Goal: Complete application form: Complete application form

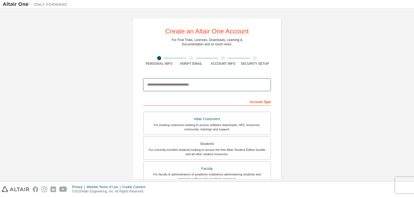
click at [168, 86] on input "email" at bounding box center [207, 84] width 128 height 13
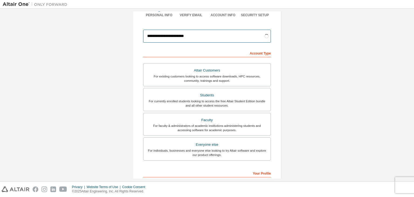
scroll to position [54, 0]
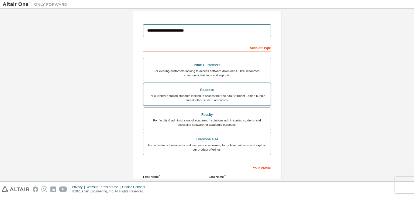
type input "**********"
click at [216, 94] on div "For currently enrolled students looking to access the free Altair Student Editi…" at bounding box center [207, 98] width 121 height 9
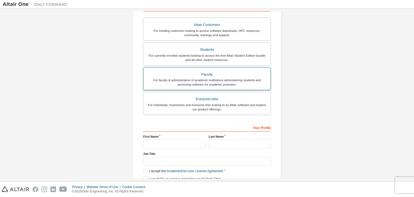
scroll to position [117, 0]
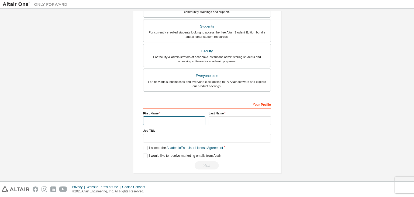
click at [154, 117] on input "text" at bounding box center [174, 120] width 62 height 9
type input "**********"
click at [216, 122] on input "text" at bounding box center [240, 120] width 62 height 9
type input "*****"
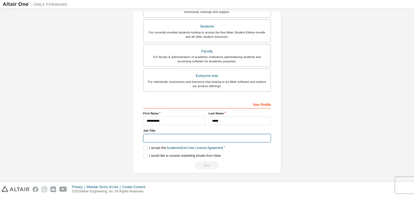
click at [181, 137] on input "text" at bounding box center [207, 138] width 128 height 9
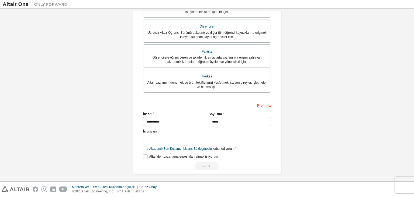
click at [307, 81] on div "**********" at bounding box center [207, 34] width 409 height 292
click at [157, 137] on input "text" at bounding box center [207, 139] width 128 height 9
type input "*"
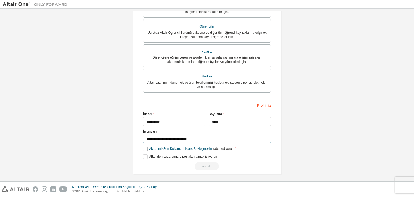
type input "**********"
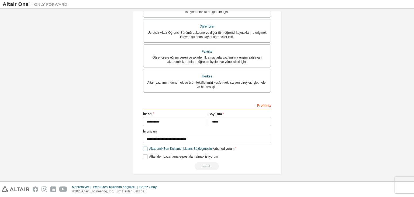
click at [143, 149] on label "Akademik Son Kullanıcı Lisans Sözleşmesini kabul ediyorum" at bounding box center [188, 148] width 91 height 5
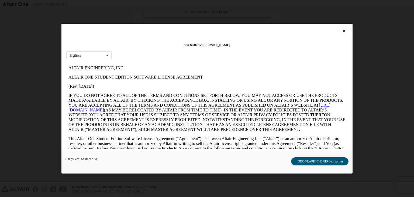
scroll to position [0, 0]
click at [321, 158] on button "[GEOGRAPHIC_DATA] ediyorum" at bounding box center [319, 161] width 57 height 8
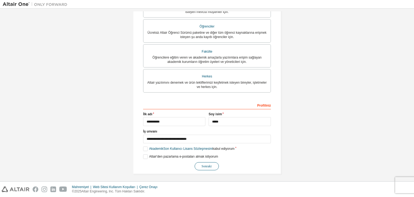
click at [207, 166] on font "Sonraki" at bounding box center [207, 166] width 10 height 4
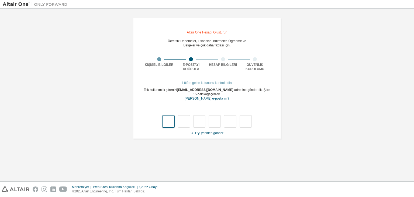
type input "*"
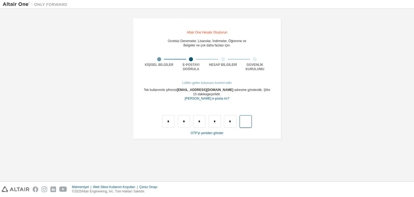
type input "*"
click at [171, 116] on input "text" at bounding box center [168, 121] width 12 height 12
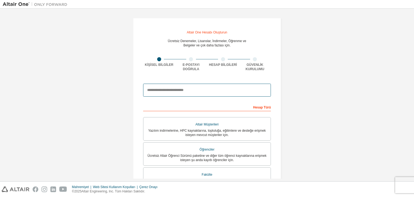
click at [165, 93] on input "email" at bounding box center [207, 90] width 128 height 13
type input "**********"
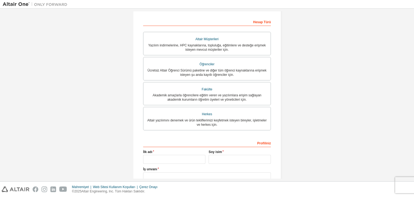
scroll to position [108, 0]
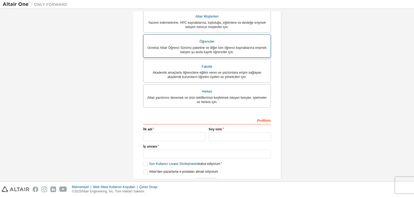
click at [200, 48] on font "Ücretsiz Altair Öğrenci Sürümü paketine ve diğer tüm öğrenci kaynaklarına erişm…" at bounding box center [206, 50] width 119 height 8
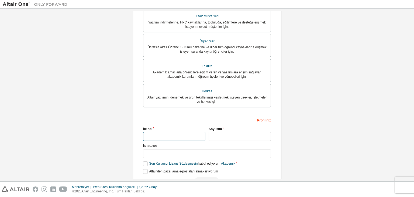
click at [158, 136] on input "text" at bounding box center [174, 136] width 62 height 9
type input "**********"
click at [224, 132] on div "Soy isim" at bounding box center [240, 134] width 66 height 14
click at [219, 138] on input "text" at bounding box center [240, 136] width 62 height 9
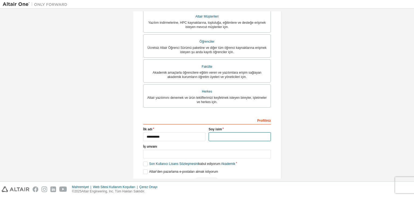
type input "*****"
click at [190, 156] on input "text" at bounding box center [207, 154] width 128 height 9
type input "**********"
click at [145, 164] on label "Son Kullanıcı Lisans Sözleşmesini kabul ediyorum Akademik" at bounding box center [189, 164] width 92 height 5
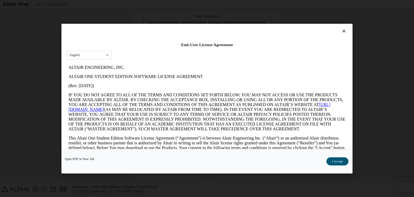
scroll to position [0, 0]
click at [320, 161] on button "Kabul ediyorum" at bounding box center [319, 161] width 57 height 8
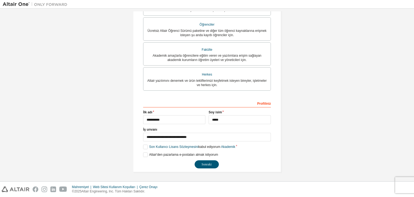
scroll to position [125, 0]
click at [204, 162] on button "Sonraki" at bounding box center [207, 164] width 24 height 8
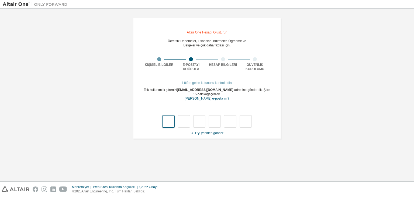
type input "*"
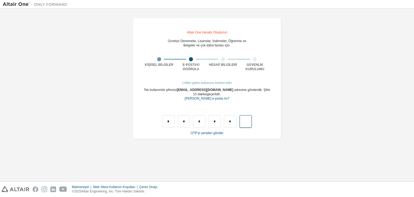
type input "*"
click at [202, 134] on font "OTP'yi yeniden gönder" at bounding box center [207, 133] width 33 height 4
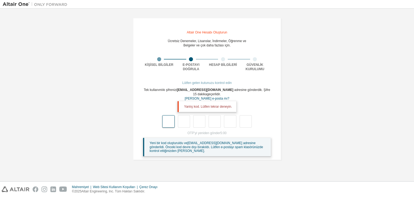
click at [168, 123] on input "text" at bounding box center [168, 121] width 12 height 12
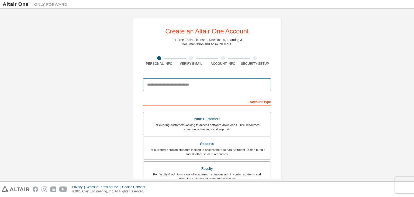
click at [192, 84] on input "email" at bounding box center [207, 84] width 128 height 13
drag, startPoint x: 197, startPoint y: 86, endPoint x: 166, endPoint y: 87, distance: 30.7
click at [166, 87] on input "**********" at bounding box center [207, 84] width 128 height 13
type input "**********"
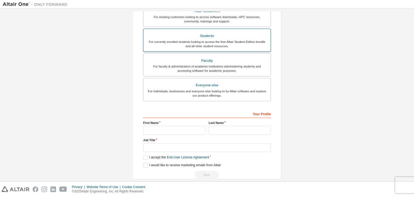
click at [199, 37] on div "Students" at bounding box center [207, 36] width 121 height 8
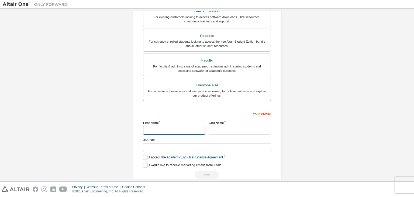
click at [164, 126] on input "text" at bounding box center [174, 130] width 62 height 9
type input "**********"
click at [218, 131] on input "text" at bounding box center [240, 130] width 62 height 9
type input "*****"
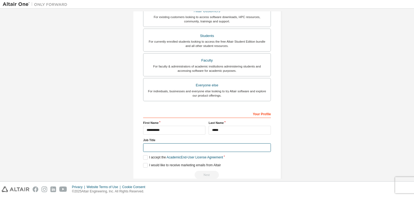
click at [178, 149] on input "text" at bounding box center [207, 147] width 128 height 9
type input "**********"
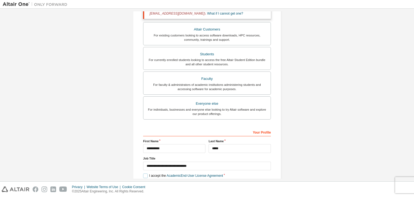
click at [143, 173] on label "I accept the Academic End-User License Agreement" at bounding box center [183, 175] width 80 height 5
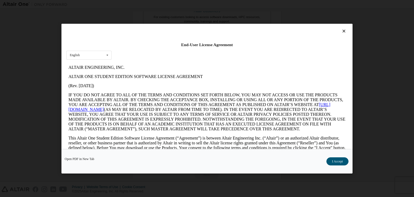
scroll to position [0, 0]
click at [334, 159] on button "I Accept" at bounding box center [338, 161] width 22 height 8
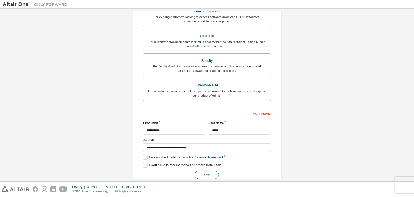
click at [198, 171] on button "Next" at bounding box center [207, 175] width 24 height 8
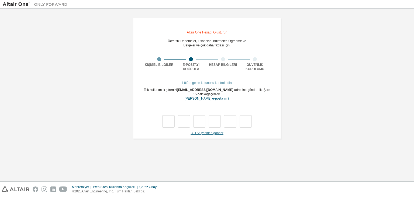
click at [209, 135] on font "OTP'yi yeniden gönder" at bounding box center [207, 133] width 33 height 4
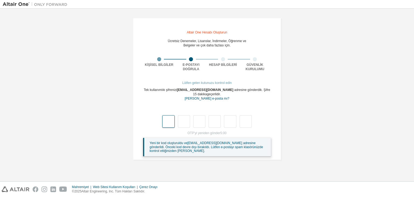
click at [171, 119] on input "text" at bounding box center [168, 121] width 12 height 12
type input "*"
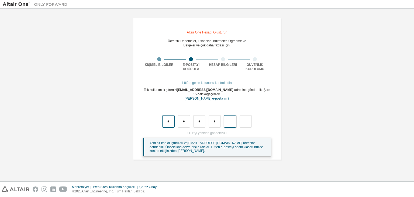
type input "*"
click at [168, 122] on input "text" at bounding box center [168, 121] width 12 height 12
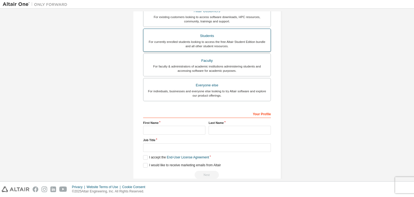
click at [215, 36] on div "Students" at bounding box center [207, 36] width 121 height 8
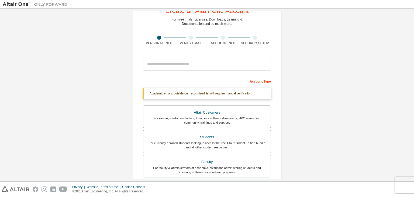
scroll to position [14, 0]
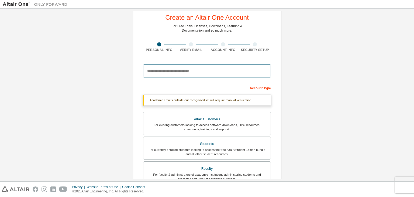
click at [169, 75] on input "email" at bounding box center [207, 70] width 128 height 13
type input "**********"
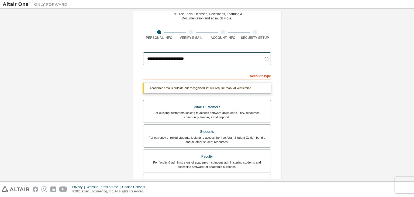
scroll to position [68, 0]
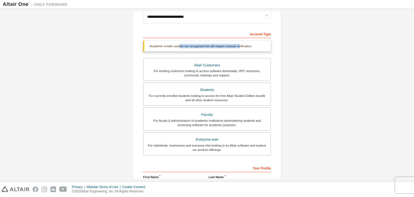
drag, startPoint x: 177, startPoint y: 47, endPoint x: 238, endPoint y: 44, distance: 61.0
click at [238, 44] on div "Academic emails outside our recognised list will require manual verification." at bounding box center [207, 46] width 128 height 11
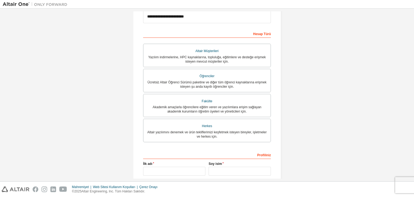
click at [301, 83] on div "**********" at bounding box center [207, 84] width 409 height 292
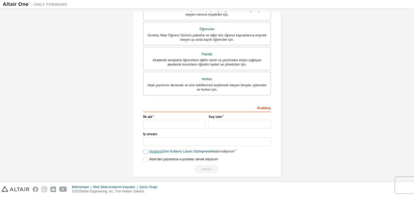
scroll to position [125, 0]
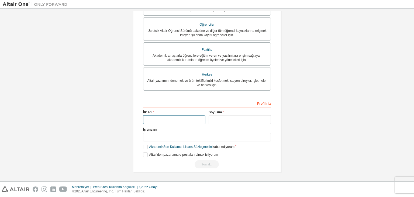
click at [149, 118] on input "text" at bounding box center [174, 119] width 62 height 9
type input "**********"
click at [169, 135] on input "text" at bounding box center [207, 137] width 128 height 9
type input "**********"
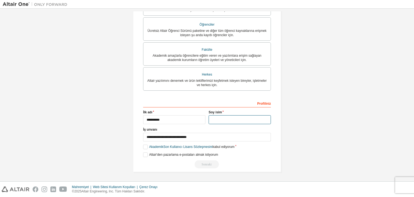
click at [214, 119] on input "text" at bounding box center [240, 119] width 62 height 9
type input "*****"
click at [143, 147] on label "Akademik Son Kullanıcı Lisans Sözleşmesini kabul ediyorum" at bounding box center [188, 147] width 91 height 5
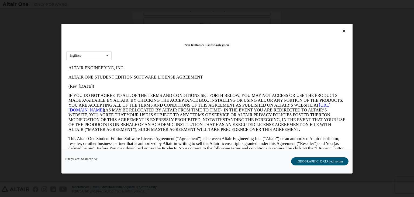
scroll to position [0, 0]
click at [328, 160] on font "Kabul ediyorum" at bounding box center [320, 161] width 46 height 4
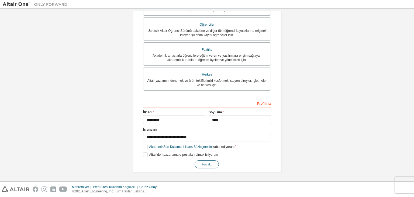
click at [202, 161] on button "Sonraki" at bounding box center [207, 164] width 24 height 8
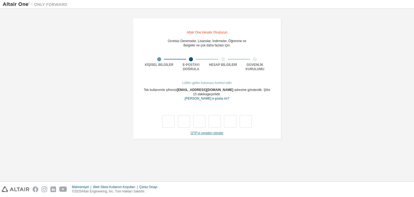
click at [201, 133] on font "OTP'yi yeniden gönder" at bounding box center [207, 133] width 33 height 4
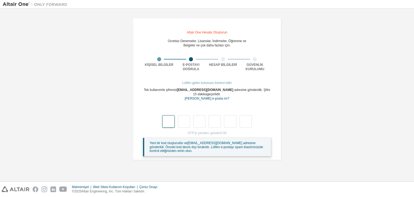
click at [169, 119] on input "text" at bounding box center [168, 121] width 12 height 12
type input "*"
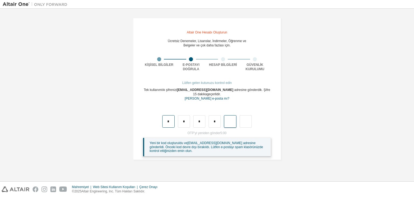
type input "*"
click at [165, 121] on input "text" at bounding box center [168, 121] width 12 height 12
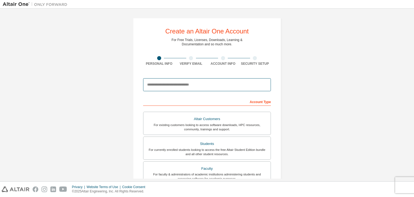
click at [208, 83] on input "email" at bounding box center [207, 84] width 128 height 13
type input "**********"
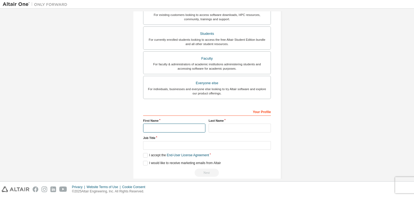
scroll to position [117, 0]
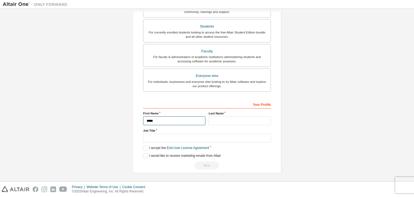
click at [177, 119] on input "*****" at bounding box center [174, 120] width 62 height 9
click at [178, 116] on input "**********" at bounding box center [174, 120] width 62 height 9
type input "*********"
click at [215, 121] on input "text" at bounding box center [240, 120] width 62 height 9
type input "*****"
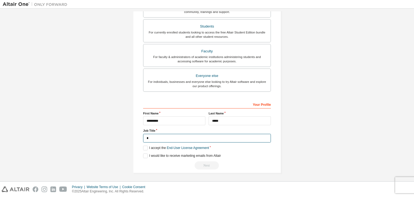
type input "**********"
click at [143, 146] on label "I accept the End-User License Agreement" at bounding box center [176, 148] width 66 height 5
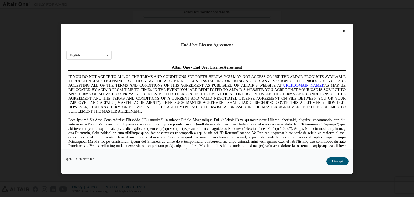
scroll to position [0, 0]
click at [343, 161] on button "I Accept" at bounding box center [338, 161] width 22 height 8
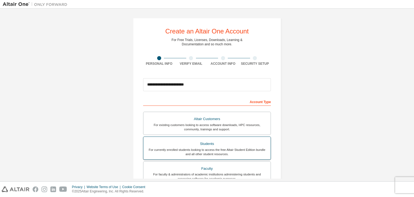
click at [252, 139] on label "Students For currently enrolled students looking to access the free Altair Stud…" at bounding box center [207, 147] width 128 height 23
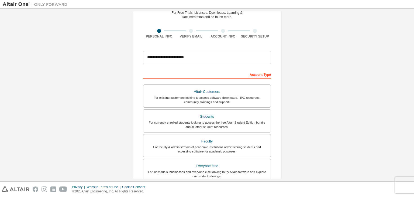
scroll to position [117, 0]
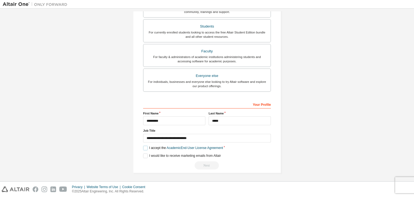
click at [145, 146] on label "I accept the Academic End-User License Agreement" at bounding box center [183, 148] width 80 height 5
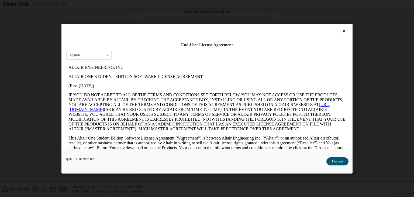
scroll to position [0, 0]
click at [336, 161] on button "I Accept" at bounding box center [338, 161] width 22 height 8
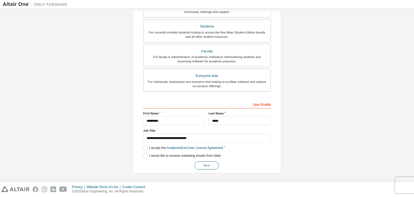
click at [203, 163] on button "Next" at bounding box center [207, 165] width 24 height 8
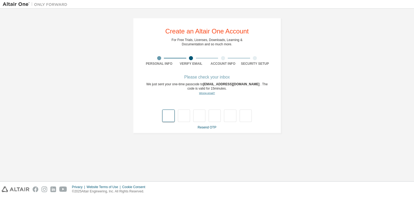
type input "*"
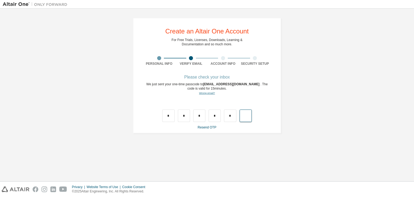
type input "*"
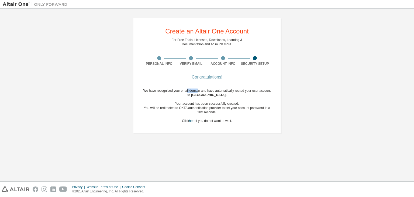
drag, startPoint x: 187, startPoint y: 91, endPoint x: 197, endPoint y: 92, distance: 10.6
click at [197, 92] on div "We have recognised your email domain and have automatically routed your user ac…" at bounding box center [207, 105] width 128 height 35
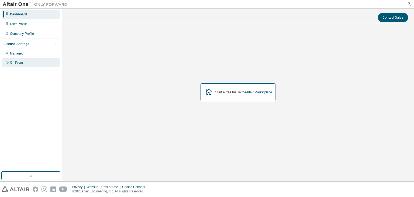
click at [18, 61] on div "On Prem" at bounding box center [16, 62] width 13 height 4
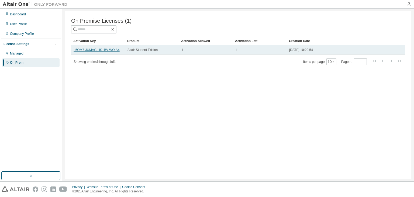
click at [101, 49] on link "L5OM7-JUMAG-HS1BV-WOIA4" at bounding box center [97, 50] width 46 height 4
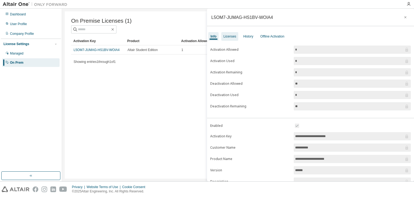
click at [230, 37] on div "Licenses" at bounding box center [230, 36] width 13 height 4
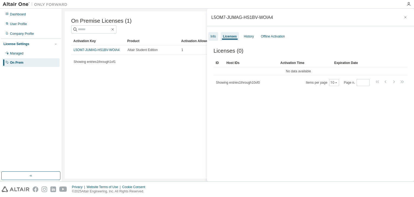
click at [217, 35] on div "Info" at bounding box center [213, 36] width 10 height 9
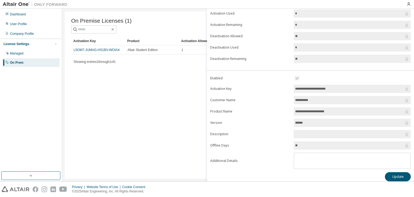
scroll to position [50, 0]
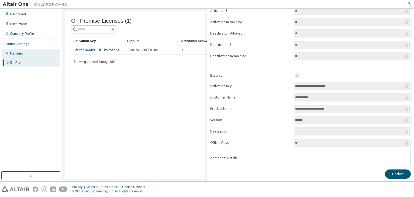
click at [21, 54] on div "Managed" at bounding box center [16, 53] width 13 height 4
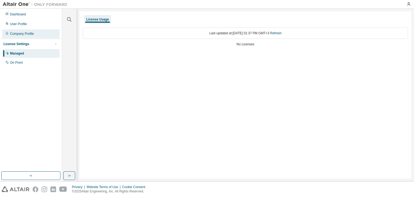
click at [21, 34] on div "Company Profile" at bounding box center [22, 34] width 24 height 4
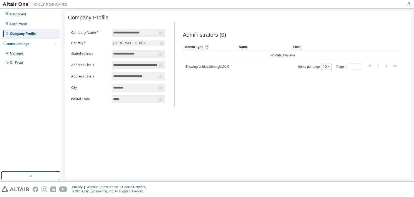
click at [143, 67] on input "**********" at bounding box center [135, 64] width 45 height 5
click at [144, 65] on input "**********" at bounding box center [135, 64] width 45 height 5
click at [37, 25] on div "User Profile" at bounding box center [30, 24] width 57 height 9
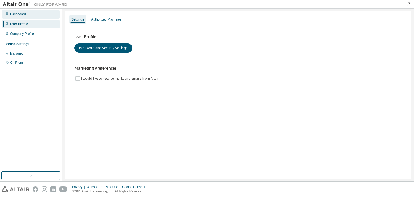
click at [27, 15] on div "Dashboard" at bounding box center [30, 14] width 57 height 9
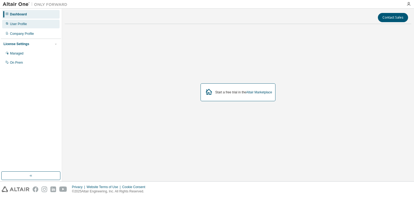
click at [25, 23] on div "User Profile" at bounding box center [18, 24] width 17 height 4
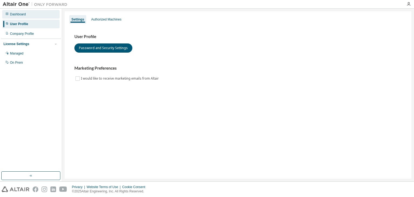
click at [29, 14] on div "Dashboard" at bounding box center [30, 14] width 57 height 9
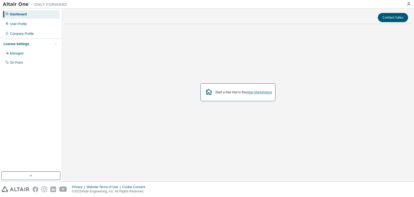
click at [253, 92] on link "Altair Marketplace" at bounding box center [259, 92] width 26 height 4
click at [20, 56] on div "Managed" at bounding box center [30, 53] width 57 height 9
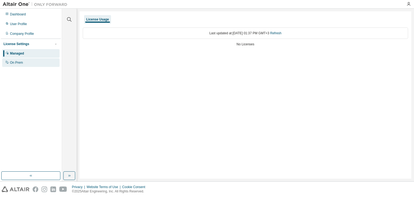
click at [22, 62] on div "On Prem" at bounding box center [16, 62] width 13 height 4
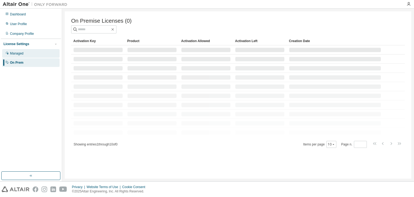
click at [23, 56] on div "Managed" at bounding box center [30, 53] width 57 height 9
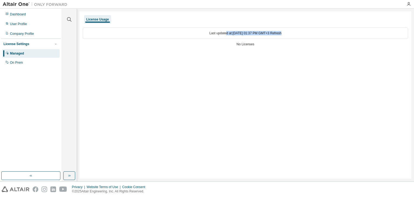
drag, startPoint x: 219, startPoint y: 32, endPoint x: 302, endPoint y: 32, distance: 82.8
click at [302, 32] on div "Last updated at: [DATE] 01:37 PM GMT+3 Refresh" at bounding box center [245, 33] width 325 height 11
click at [241, 44] on div "No Licenses" at bounding box center [245, 44] width 325 height 4
click at [20, 60] on div "On Prem" at bounding box center [30, 62] width 57 height 9
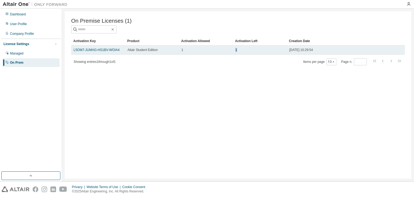
drag, startPoint x: 222, startPoint y: 51, endPoint x: 183, endPoint y: 50, distance: 39.7
click at [183, 50] on tr "L5OM7-JUMAG-HS1BV-WOIA4 Altair Student Edition 1 1 [DATE] 10:29:54" at bounding box center [238, 49] width 334 height 9
drag, startPoint x: 319, startPoint y: 54, endPoint x: 279, endPoint y: 50, distance: 40.6
click at [279, 50] on tr "L5OM7-JUMAG-HS1BV-WOIA4 Altair Student Edition 1 1 [DATE] 10:29:54" at bounding box center [238, 49] width 334 height 9
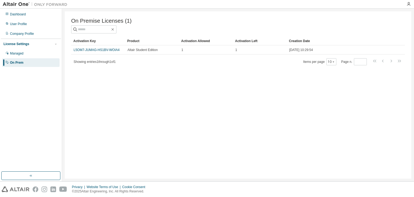
click at [265, 66] on div "On Premise Licenses (1) Clear Load Save Save As Field Operator Value Select fil…" at bounding box center [238, 94] width 347 height 167
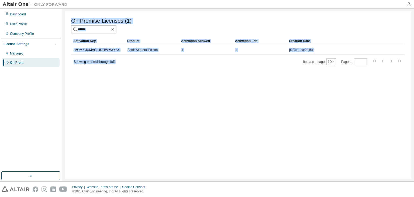
drag, startPoint x: 99, startPoint y: 62, endPoint x: 59, endPoint y: 62, distance: 40.7
click at [59, 62] on div "Dashboard User Profile Company Profile License Settings Managed On Prem On Prem…" at bounding box center [207, 95] width 414 height 173
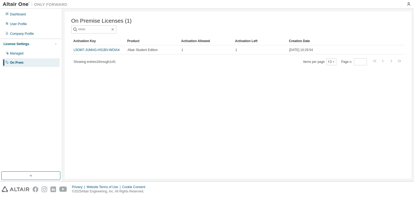
click at [112, 74] on div "On Premise Licenses (1) Clear Load Save Save As Field Operator Value Select fil…" at bounding box center [238, 94] width 347 height 167
